Goal: Information Seeking & Learning: Understand process/instructions

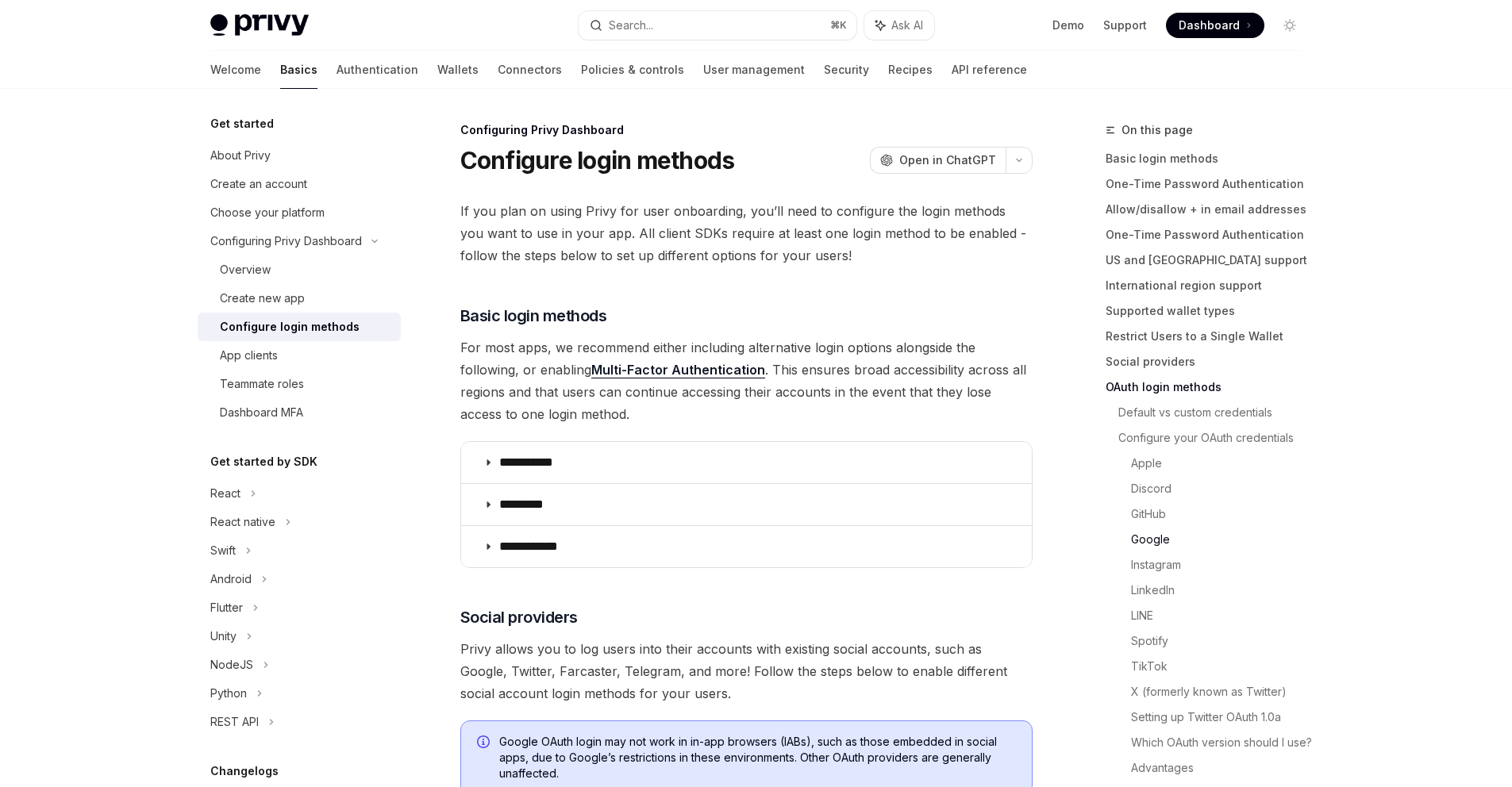
scroll to position [2108, 0]
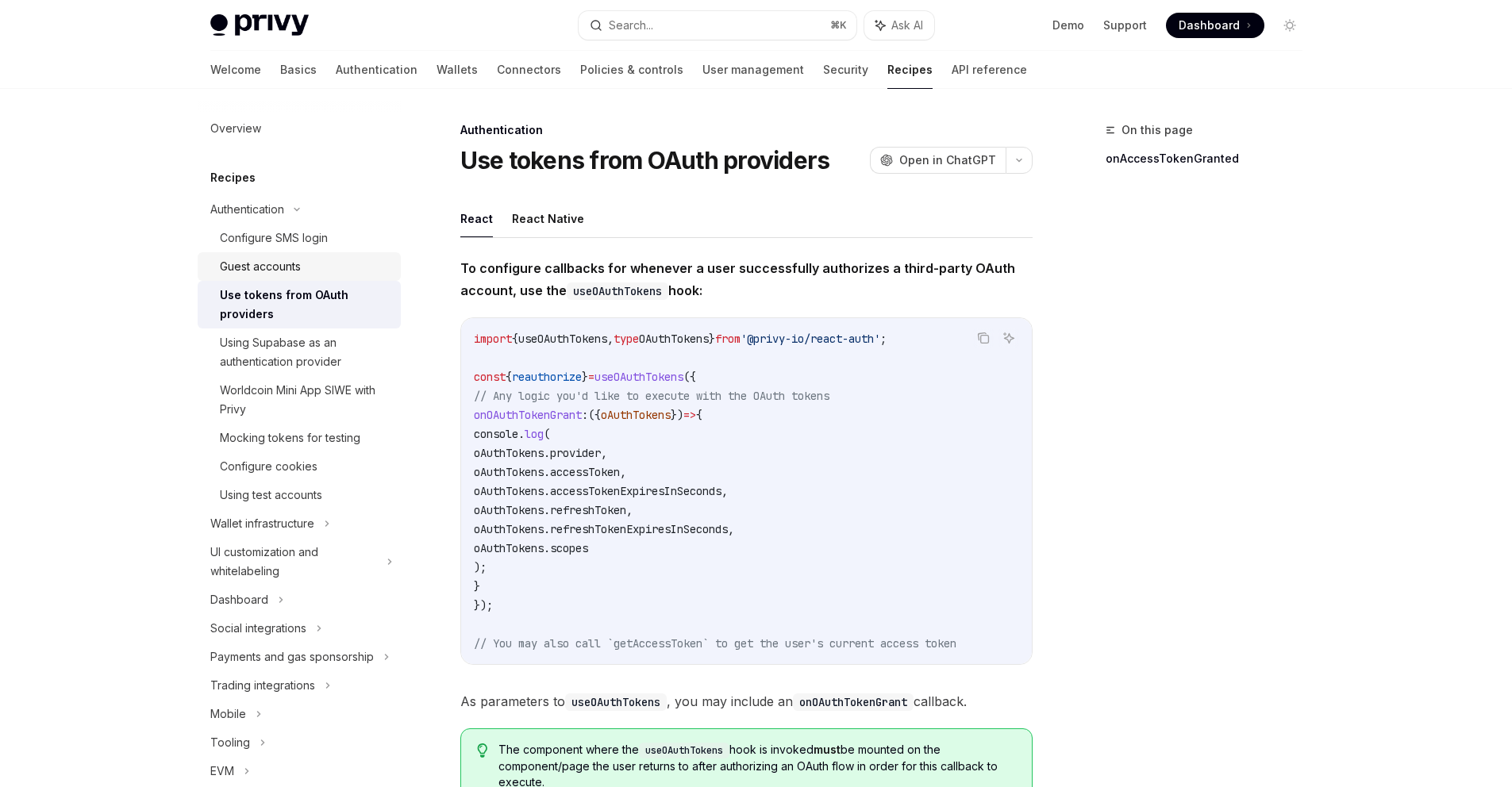
click at [278, 275] on div "Guest accounts" at bounding box center [260, 267] width 81 height 19
type textarea "*"
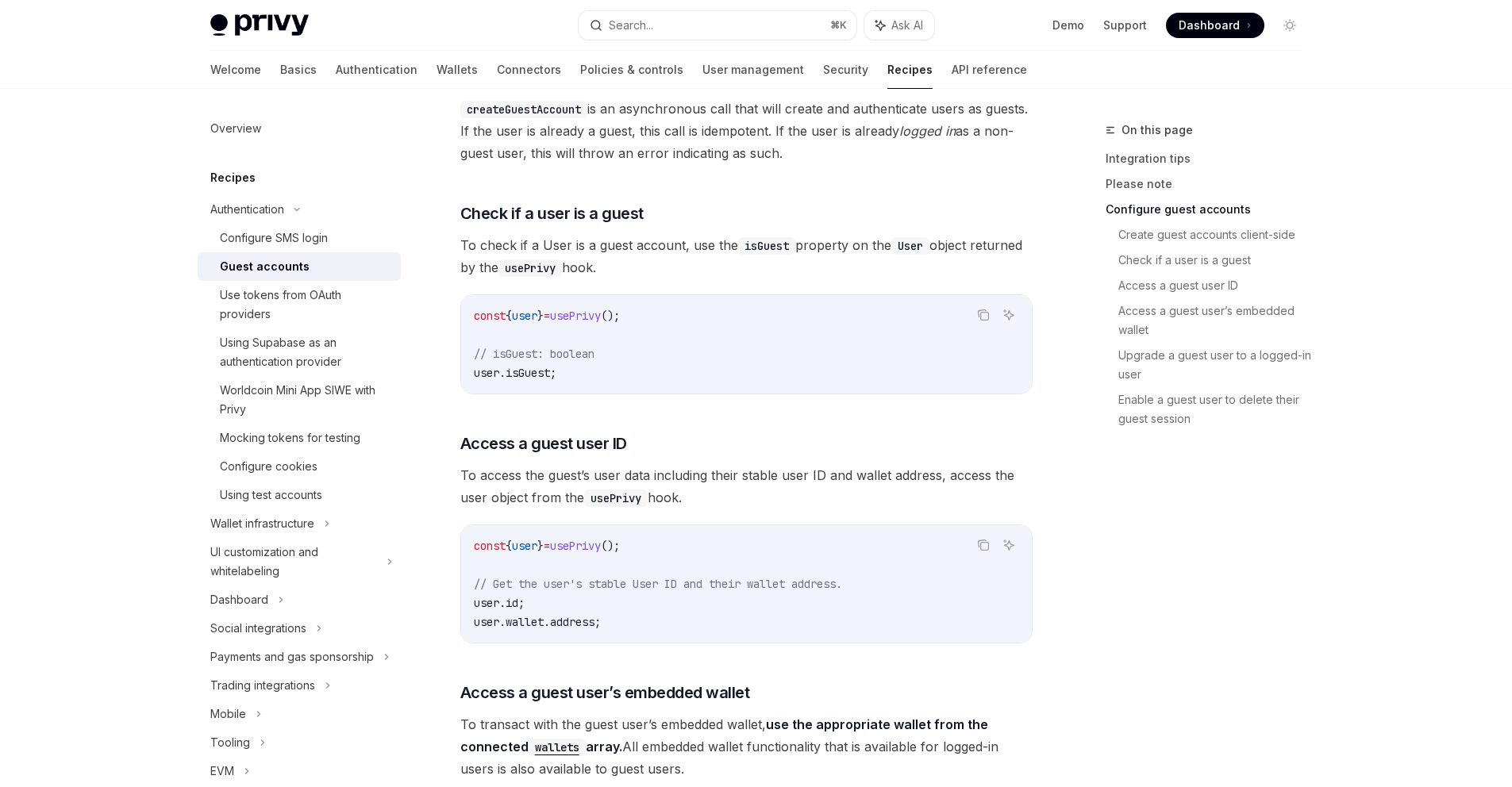
scroll to position [1241, 0]
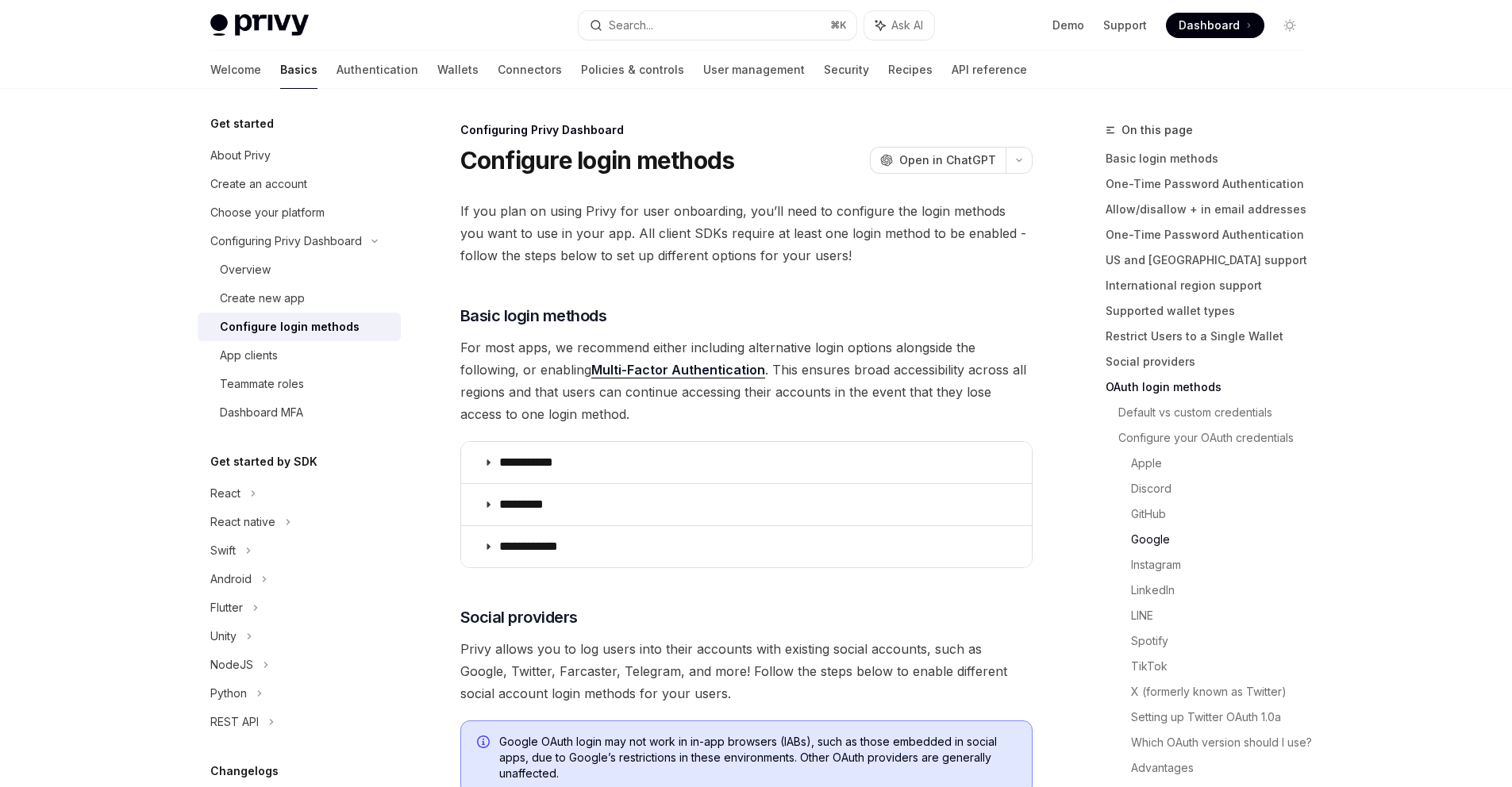
scroll to position [2108, 0]
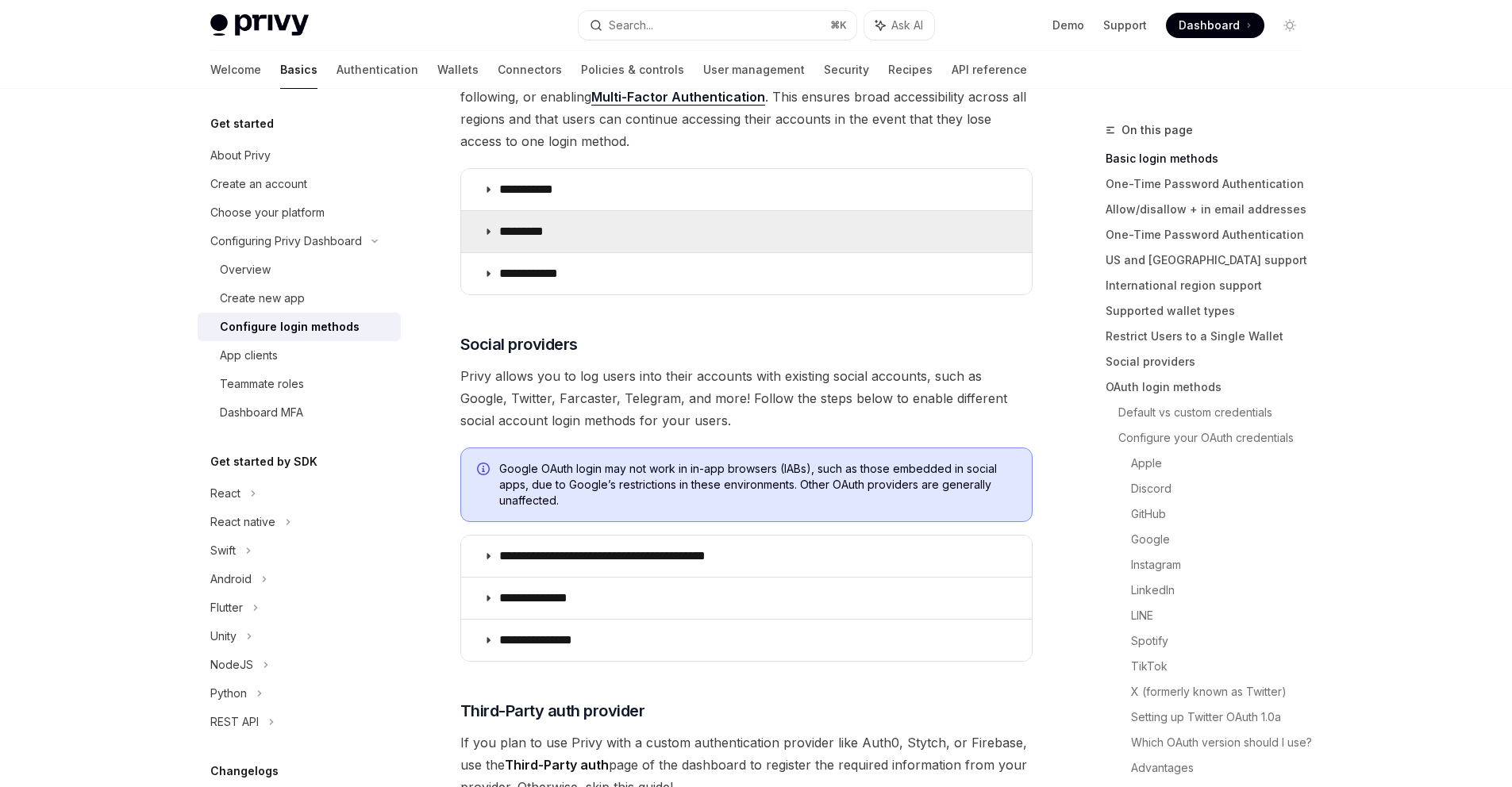
scroll to position [529, 0]
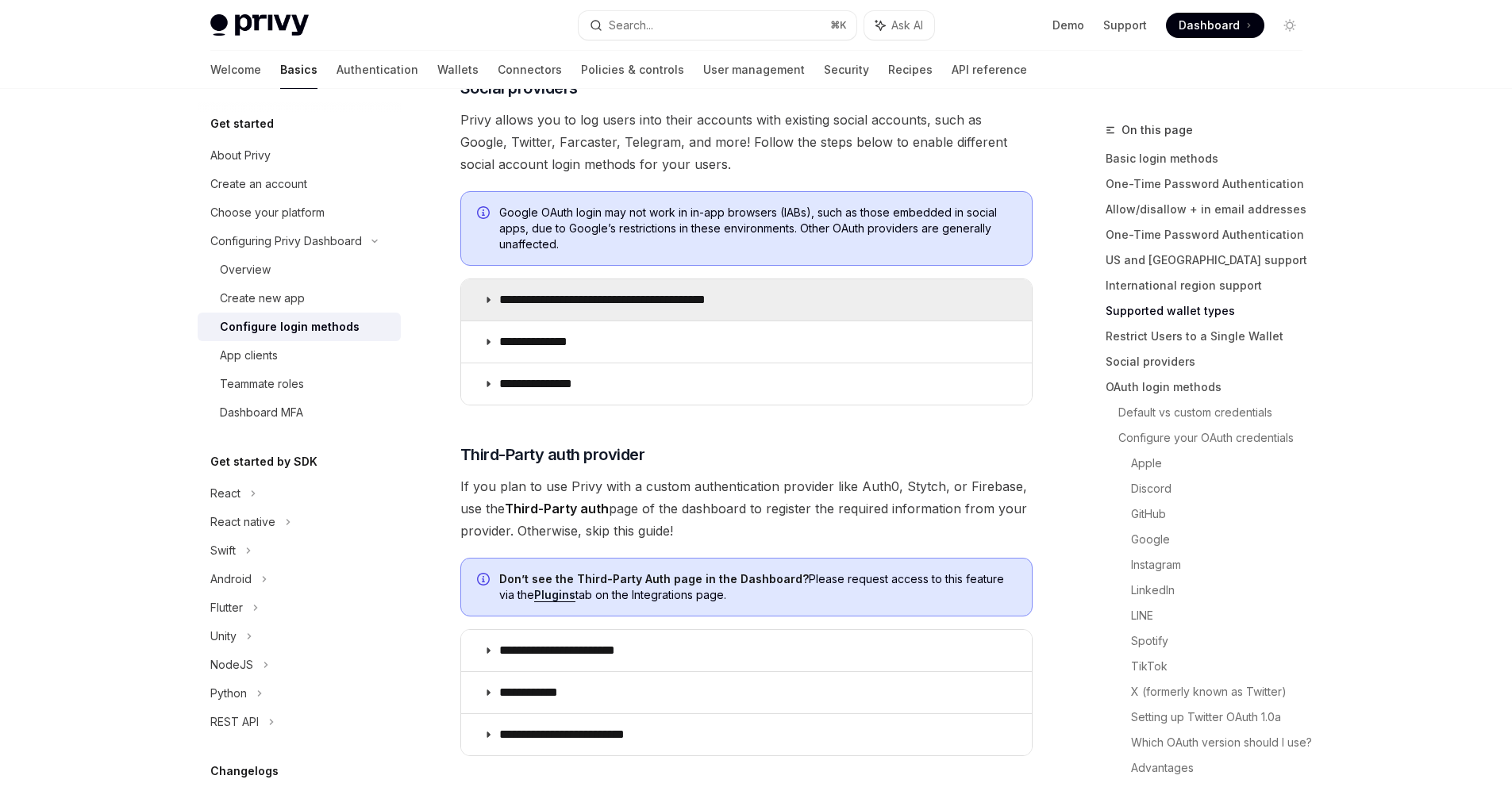
click at [582, 294] on p "**********" at bounding box center [631, 300] width 263 height 16
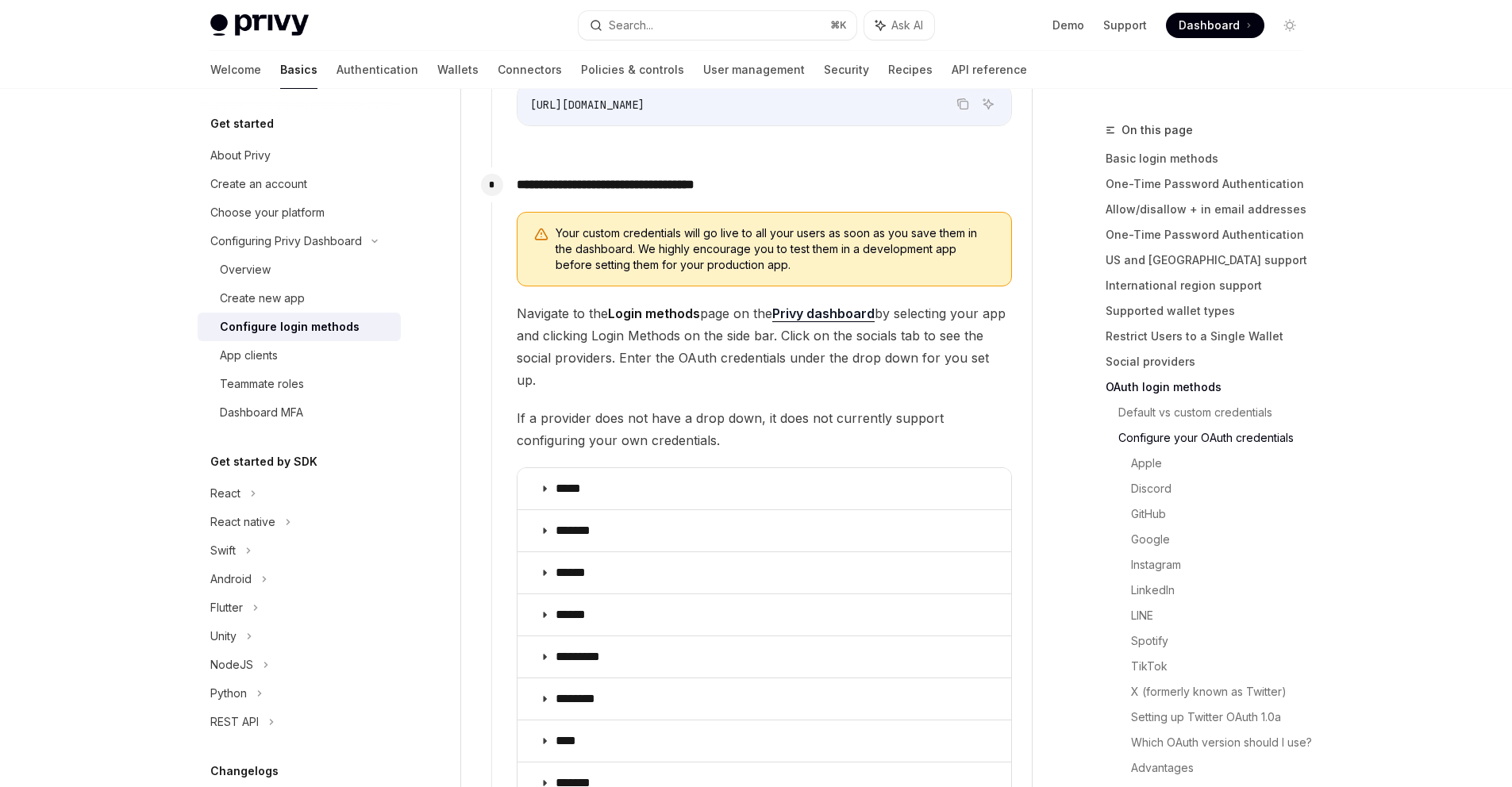
scroll to position [1658, 0]
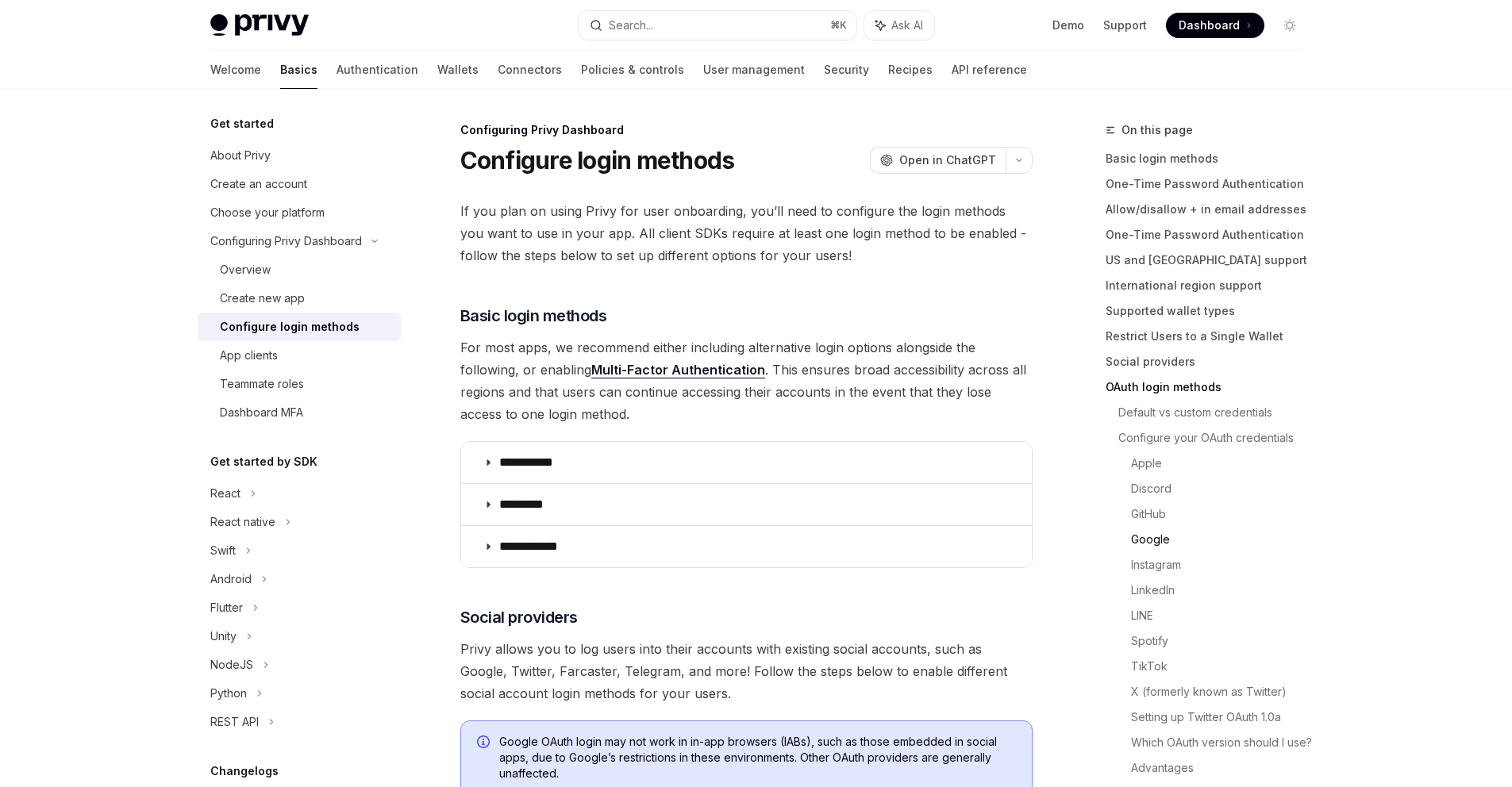
scroll to position [2108, 0]
